Goal: Information Seeking & Learning: Learn about a topic

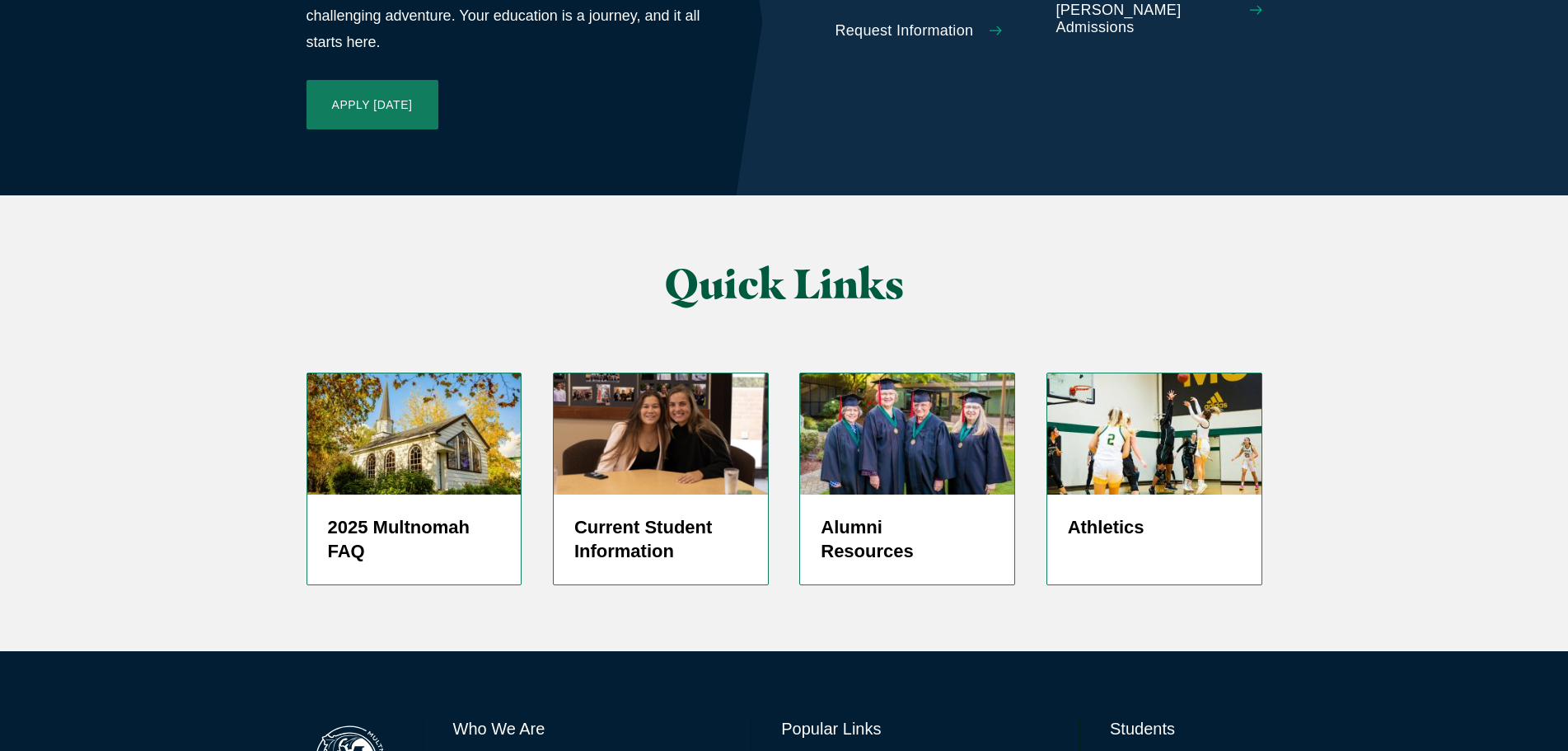
scroll to position [3917, 0]
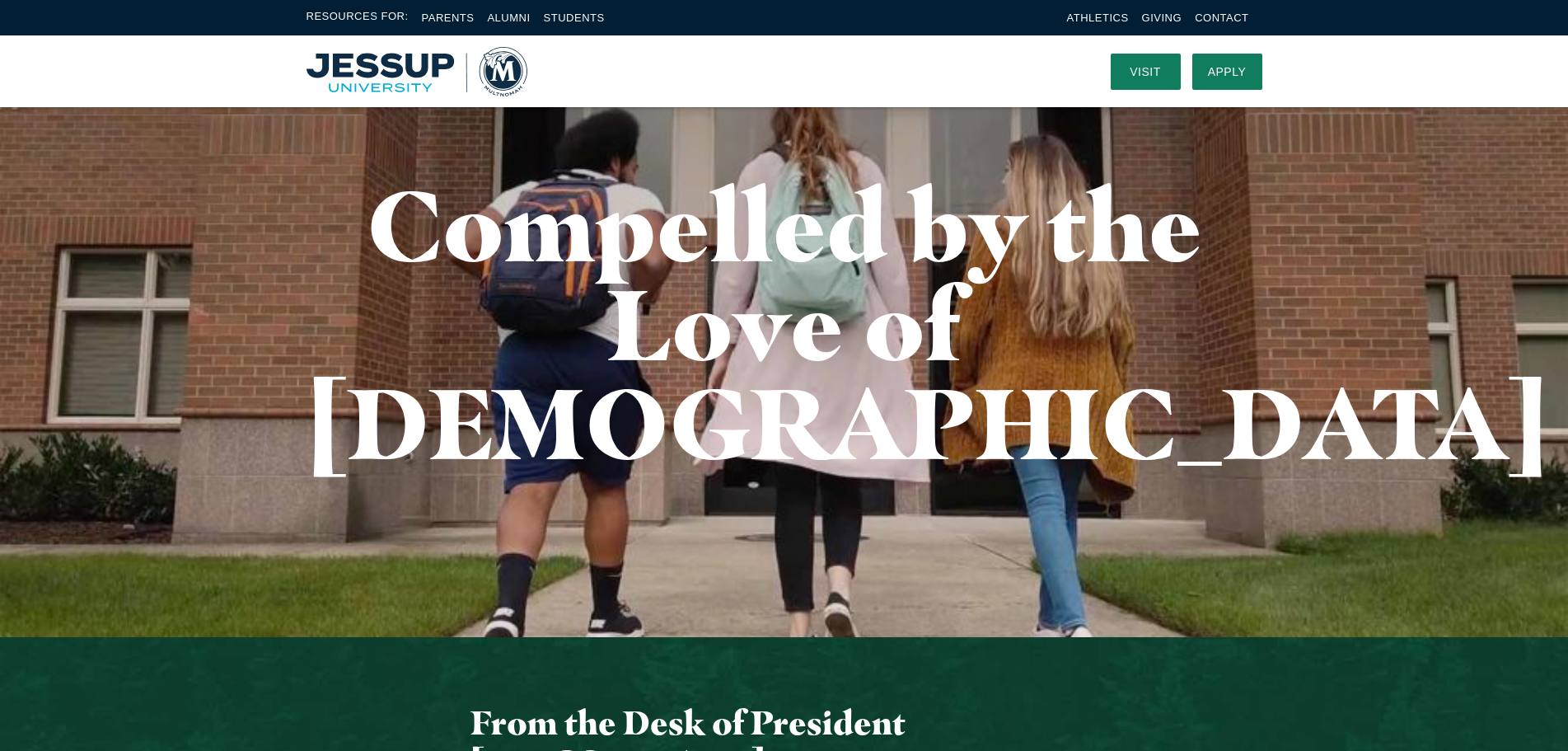
scroll to position [0, 0]
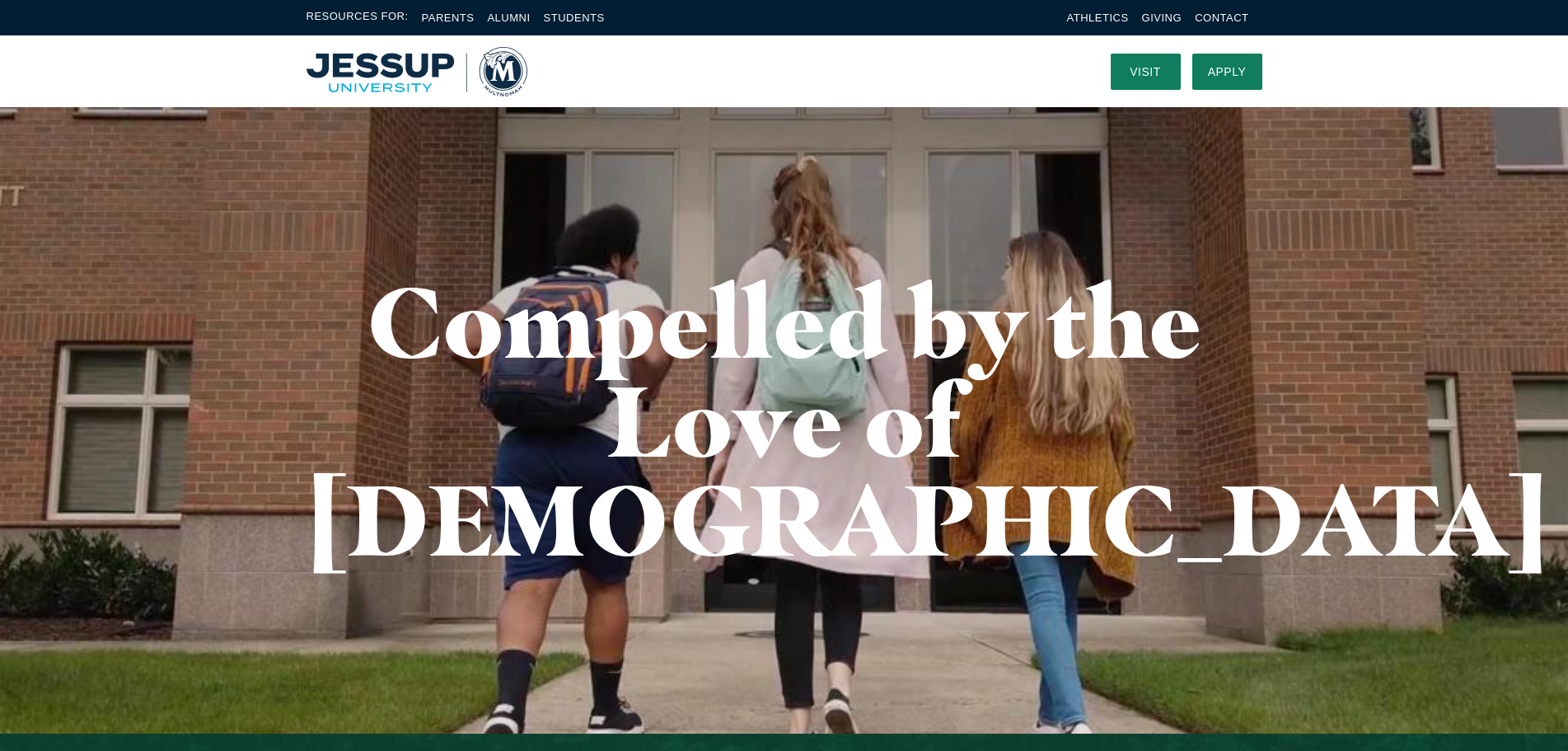
click at [382, 68] on img "Home" at bounding box center [416, 71] width 221 height 49
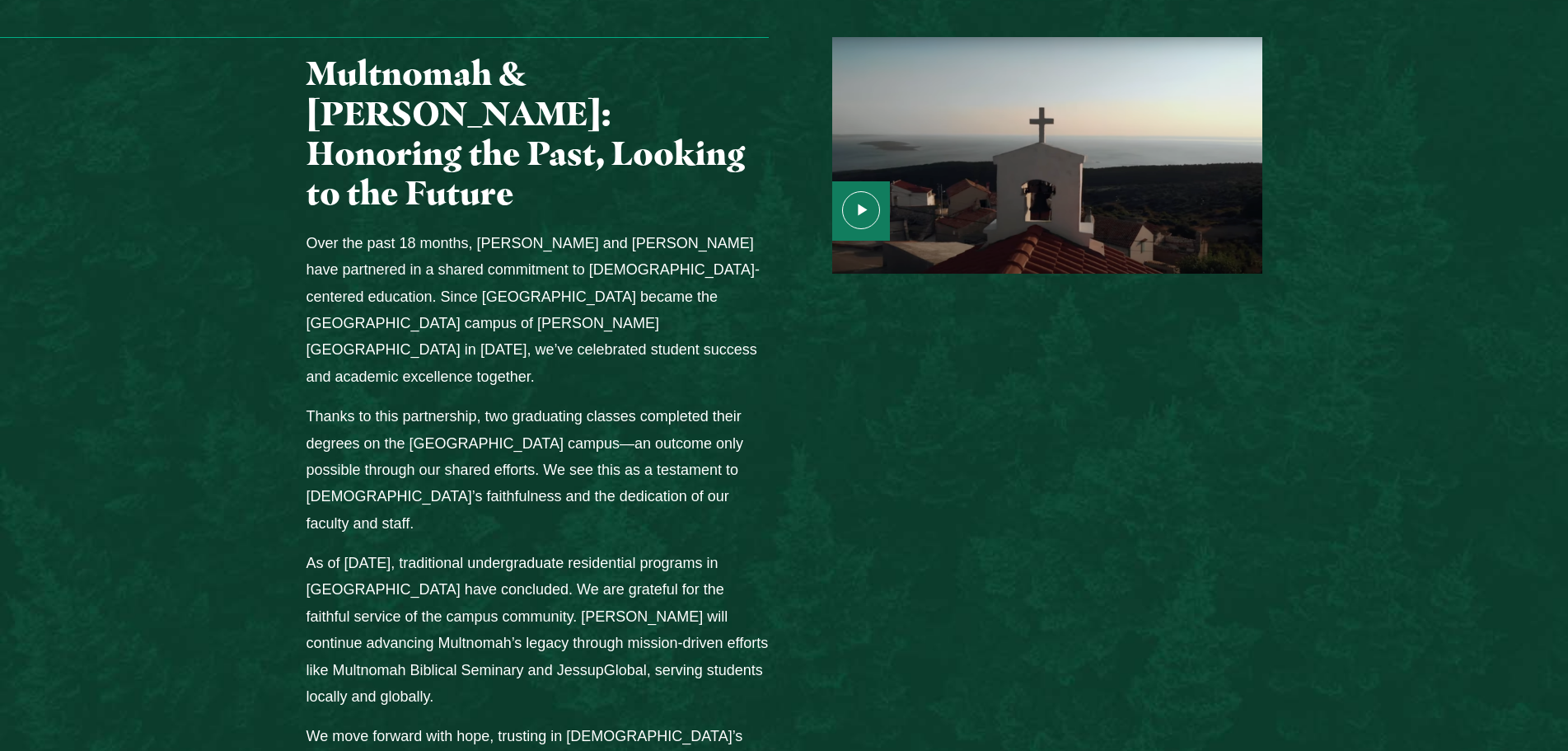
scroll to position [2225, 0]
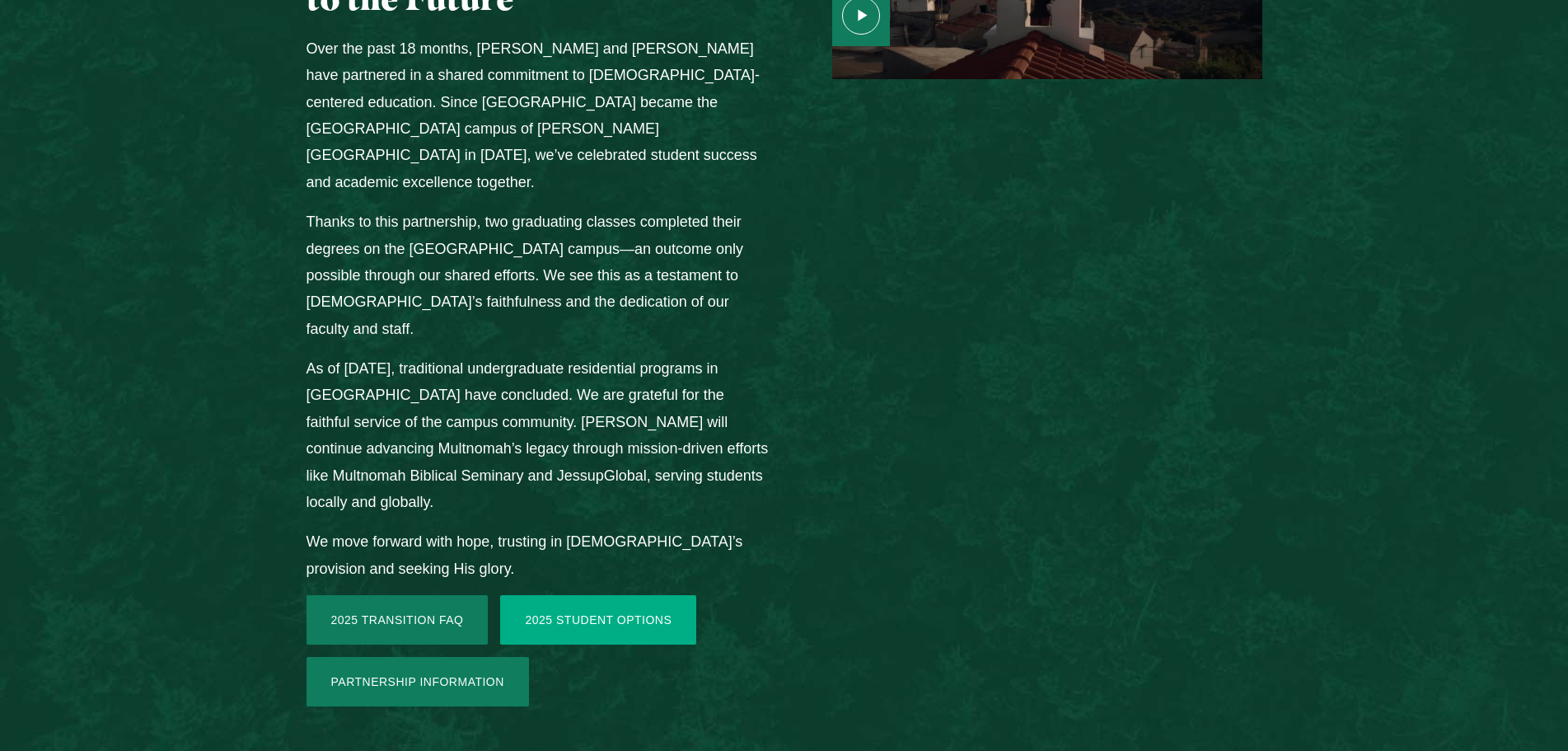
click at [616, 595] on link "2025 Student Options" at bounding box center [598, 619] width 196 height 49
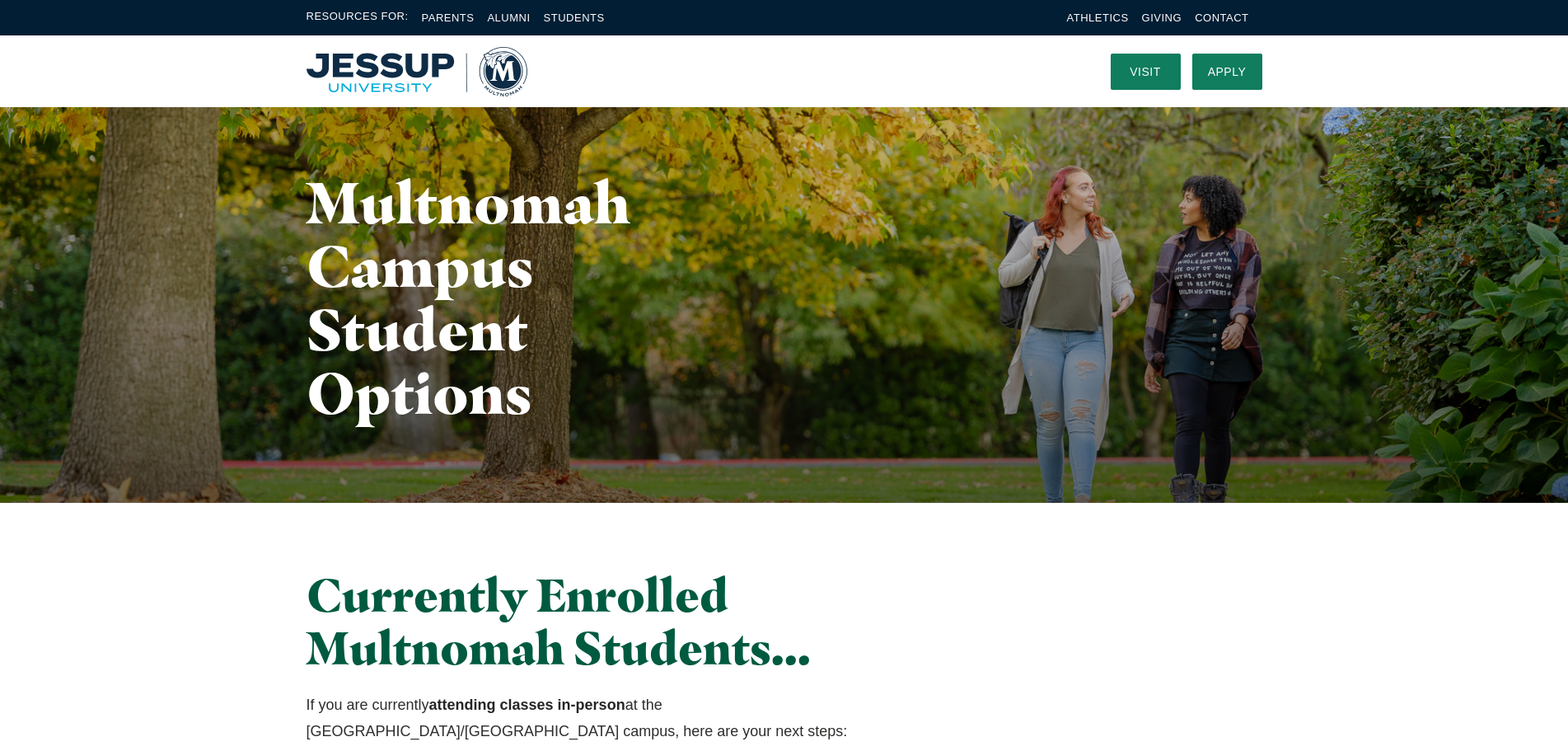
scroll to position [495, 0]
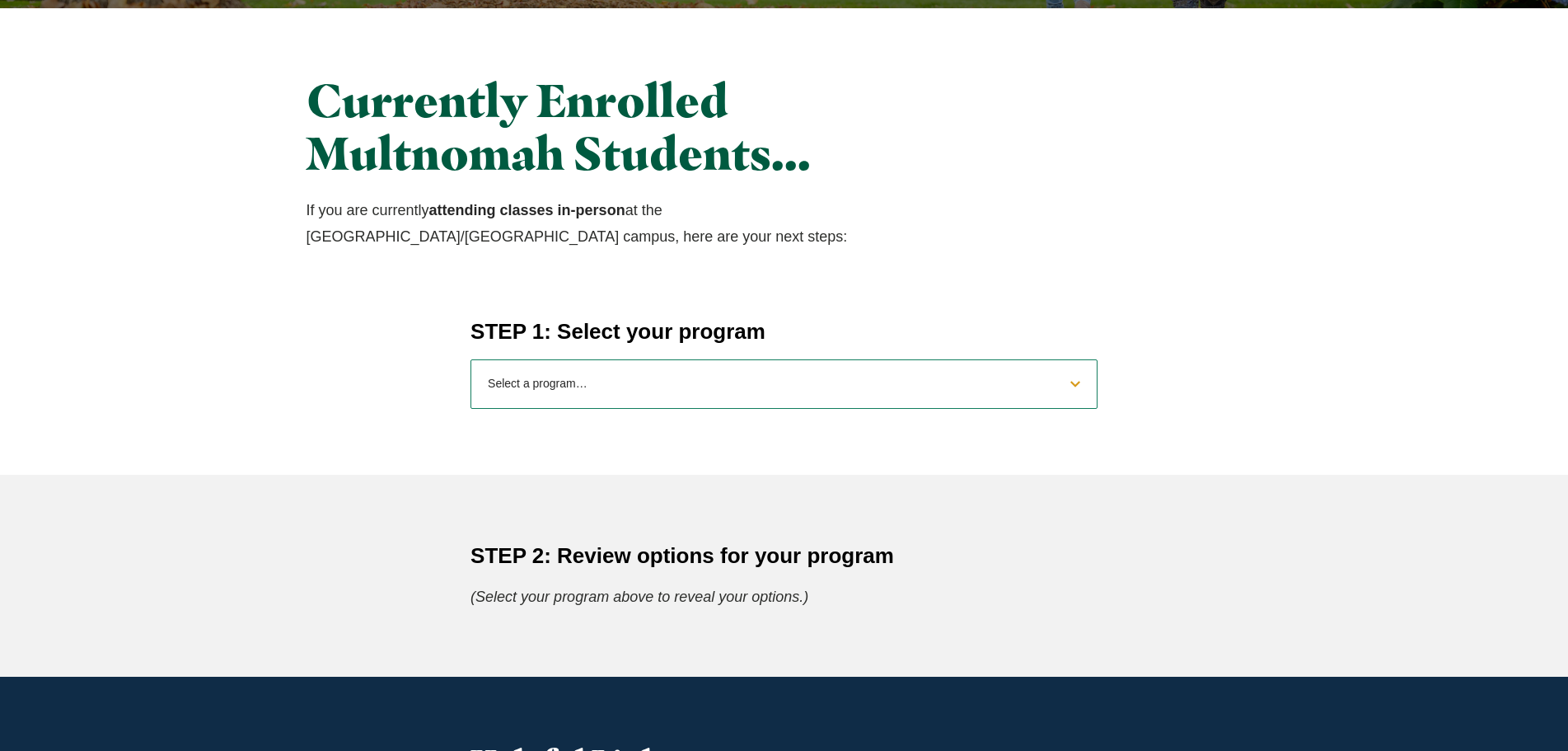
click at [625, 372] on select "Select a program… BS Bible and Theology BS Biology BS Business Administration B…" at bounding box center [784, 384] width 627 height 49
select select "2025psychology"
click at [470, 360] on select "Select a program… BS Bible and Theology BS Biology BS Business Administration B…" at bounding box center [784, 384] width 627 height 49
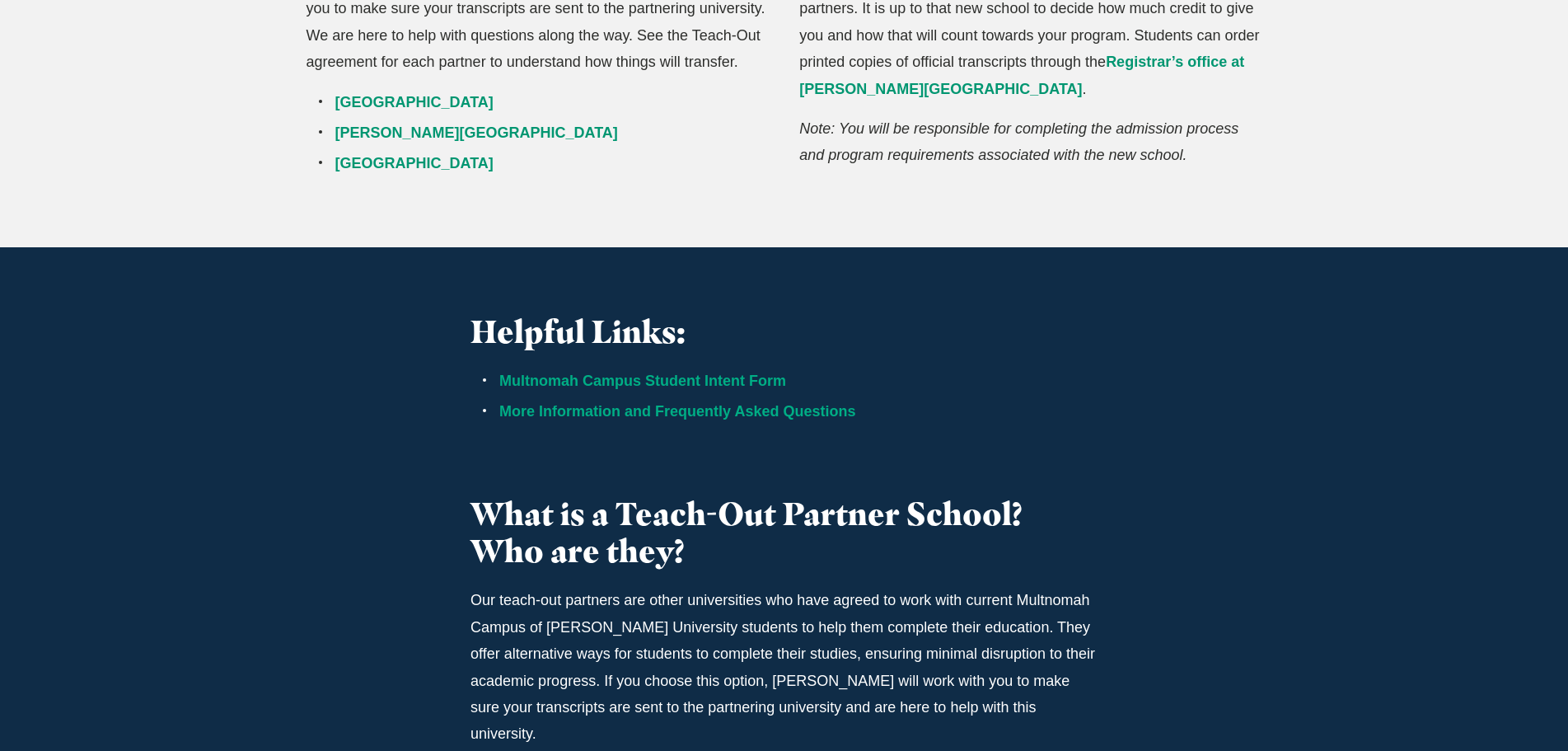
scroll to position [1978, 0]
